Goal: Information Seeking & Learning: Learn about a topic

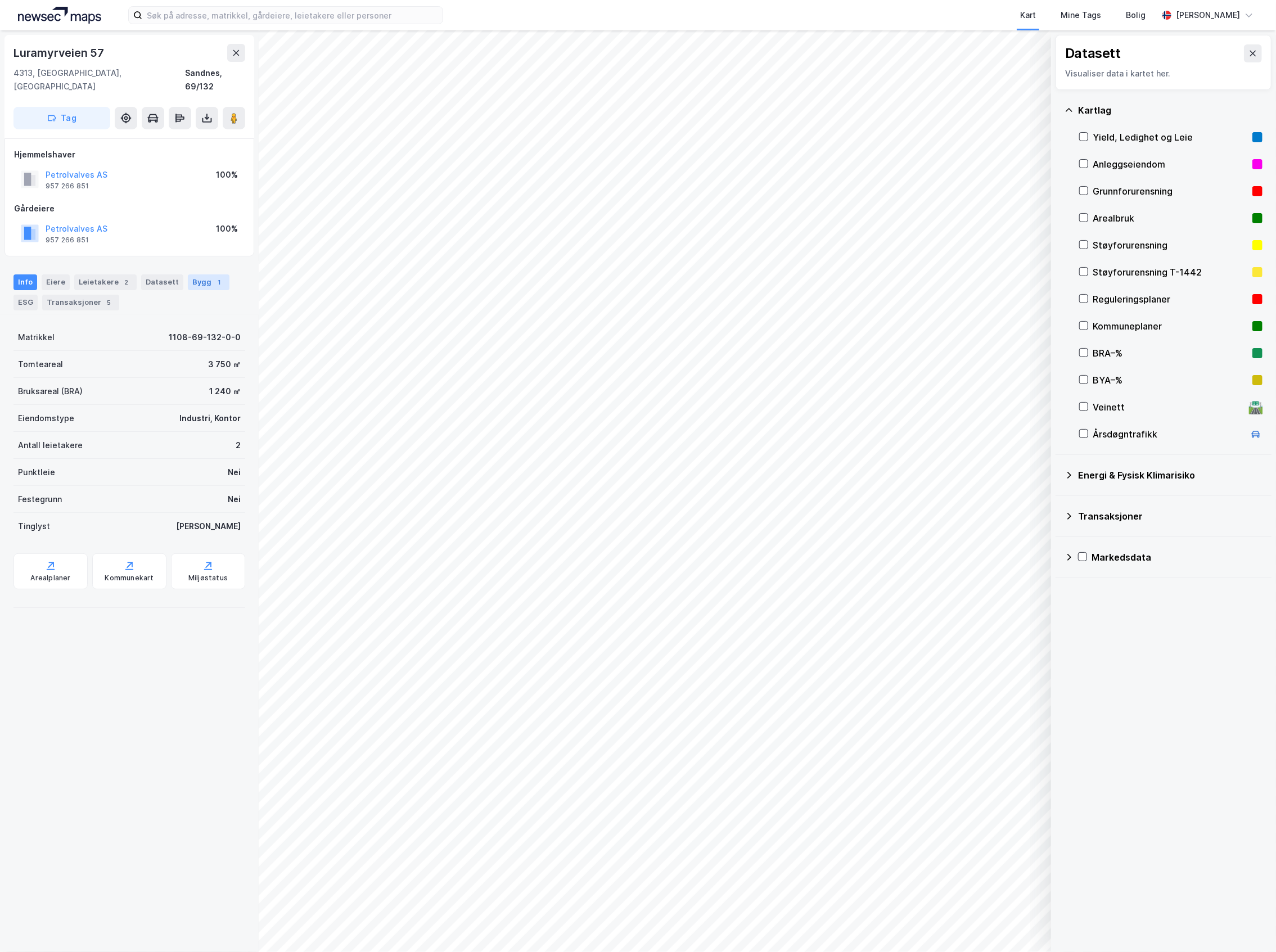
click at [191, 275] on div "Bygg 1" at bounding box center [208, 282] width 42 height 16
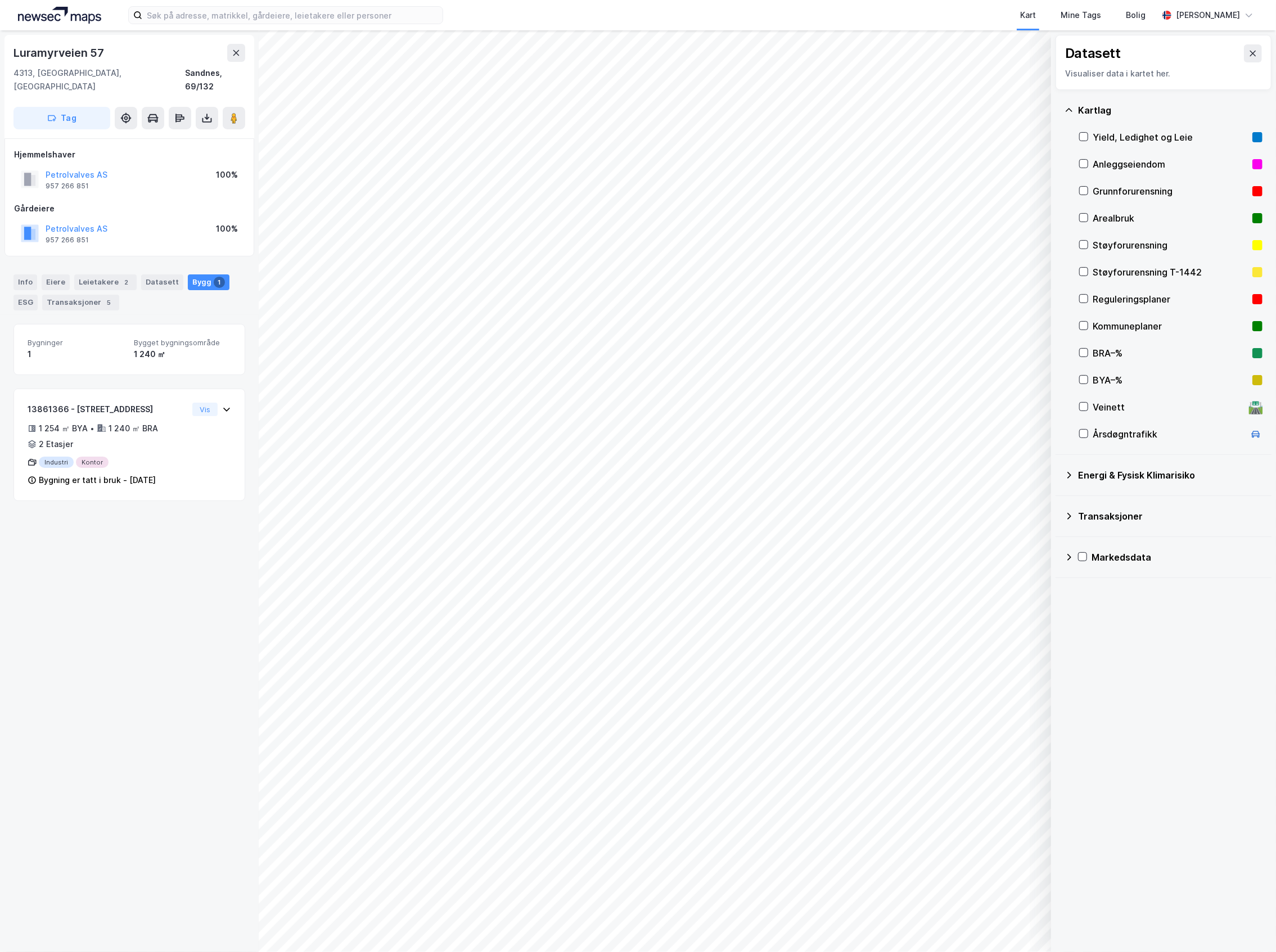
click at [214, 209] on div "© Mapbox © OpenStreetMap Improve this map © Maxar Datasett Visualiser data i ka…" at bounding box center [638, 491] width 1276 height 922
drag, startPoint x: 81, startPoint y: 286, endPoint x: 95, endPoint y: 287, distance: 14.0
click at [81, 294] on div "Transaksjoner 2" at bounding box center [94, 302] width 77 height 16
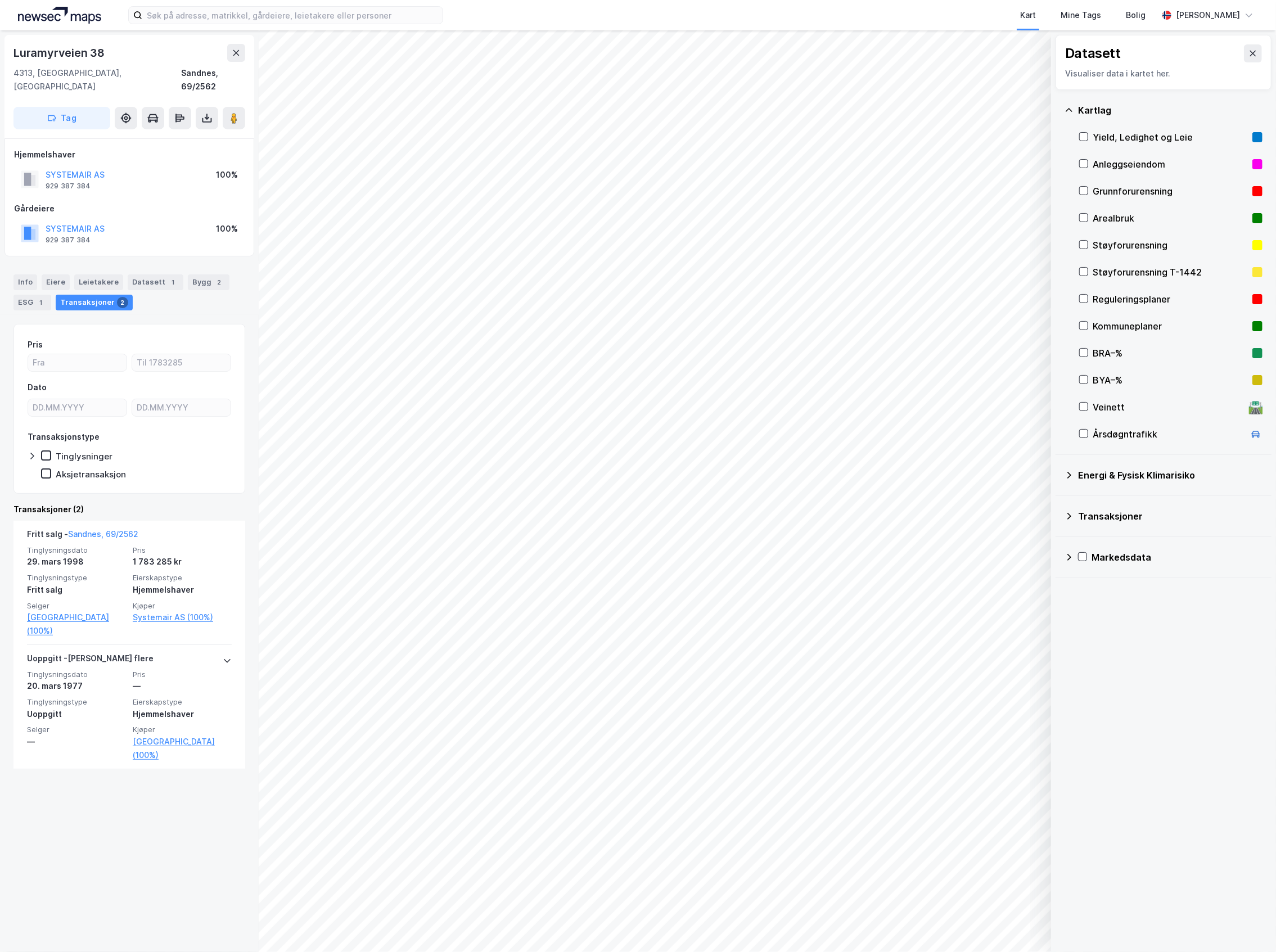
click at [184, 468] on div "Aksjetransaksjon" at bounding box center [136, 474] width 190 height 12
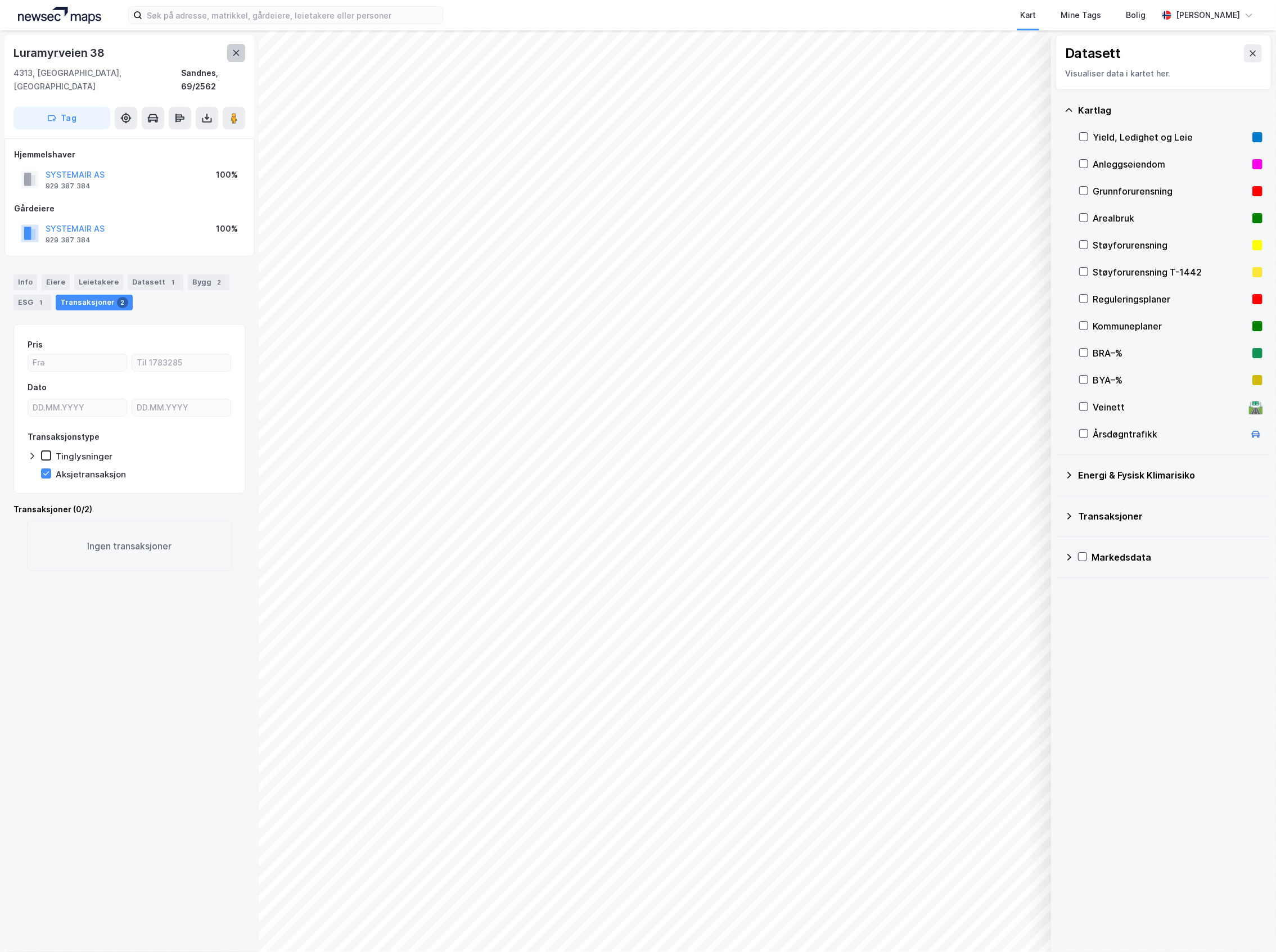
click at [232, 53] on icon at bounding box center [236, 53] width 9 height 9
